Goal: Check status

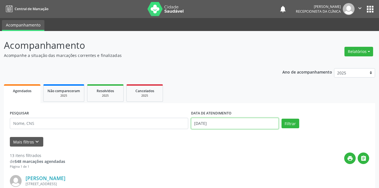
click at [225, 123] on input "[DATE]" at bounding box center [235, 123] width 88 height 11
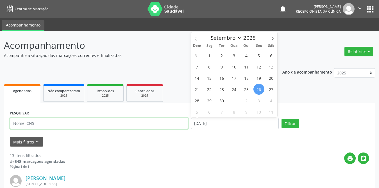
click at [94, 125] on input "text" at bounding box center [99, 123] width 179 height 11
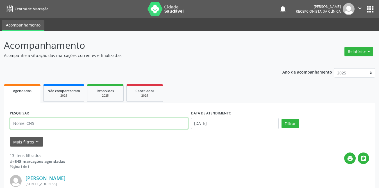
paste input "[PERSON_NAME]"
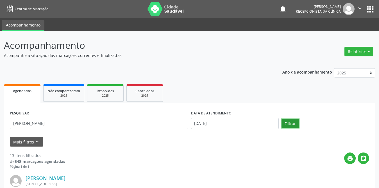
click at [291, 125] on button "Filtrar" at bounding box center [291, 123] width 18 height 10
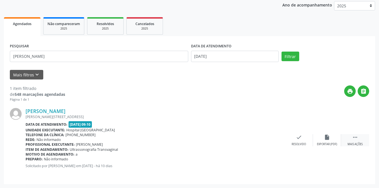
click at [360, 136] on div " Mais ações" at bounding box center [355, 140] width 28 height 12
click at [272, 141] on div "print Imprimir" at bounding box center [271, 140] width 28 height 12
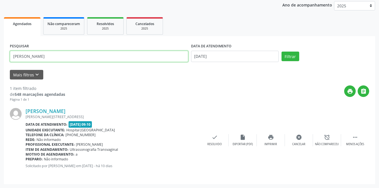
drag, startPoint x: 62, startPoint y: 57, endPoint x: 0, endPoint y: 57, distance: 61.9
click at [0, 57] on div "Acompanhamento Acompanhe a situação das marcações correntes e finalizadas Relat…" at bounding box center [189, 76] width 379 height 224
type input "[PERSON_NAME]"
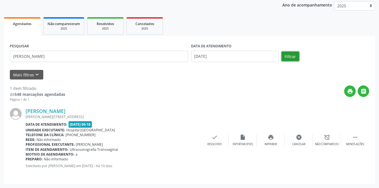
click at [286, 55] on button "Filtrar" at bounding box center [291, 56] width 18 height 10
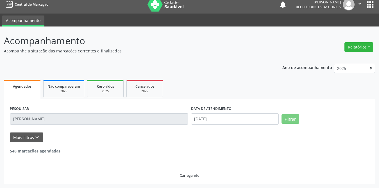
scroll to position [0, 0]
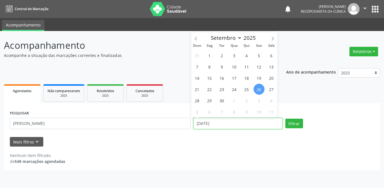
click at [218, 122] on input "[DATE]" at bounding box center [238, 123] width 89 height 11
click at [211, 57] on span "1" at bounding box center [209, 55] width 11 height 11
type input "[DATE]"
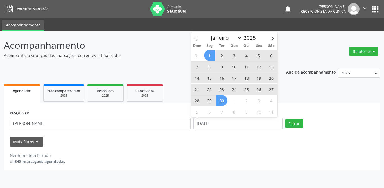
click at [223, 102] on span "30" at bounding box center [222, 100] width 11 height 11
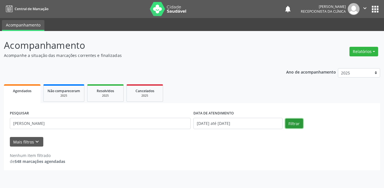
click at [296, 125] on button "Filtrar" at bounding box center [295, 123] width 18 height 10
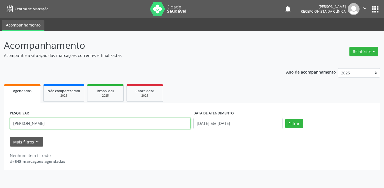
drag, startPoint x: 64, startPoint y: 123, endPoint x: 30, endPoint y: 124, distance: 33.8
click at [30, 124] on input "[PERSON_NAME]" at bounding box center [100, 123] width 181 height 11
type input "severino"
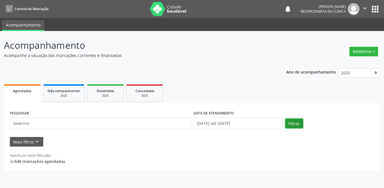
click at [293, 124] on button "Filtrar" at bounding box center [295, 123] width 18 height 10
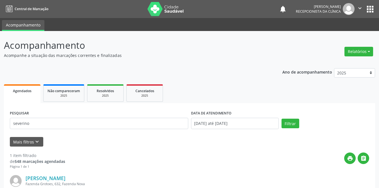
scroll to position [67, 0]
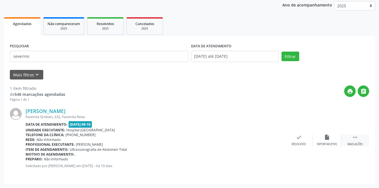
click at [359, 137] on div " Mais ações" at bounding box center [355, 140] width 28 height 12
click at [270, 140] on icon "print" at bounding box center [271, 137] width 6 height 6
